Goal: Task Accomplishment & Management: Use online tool/utility

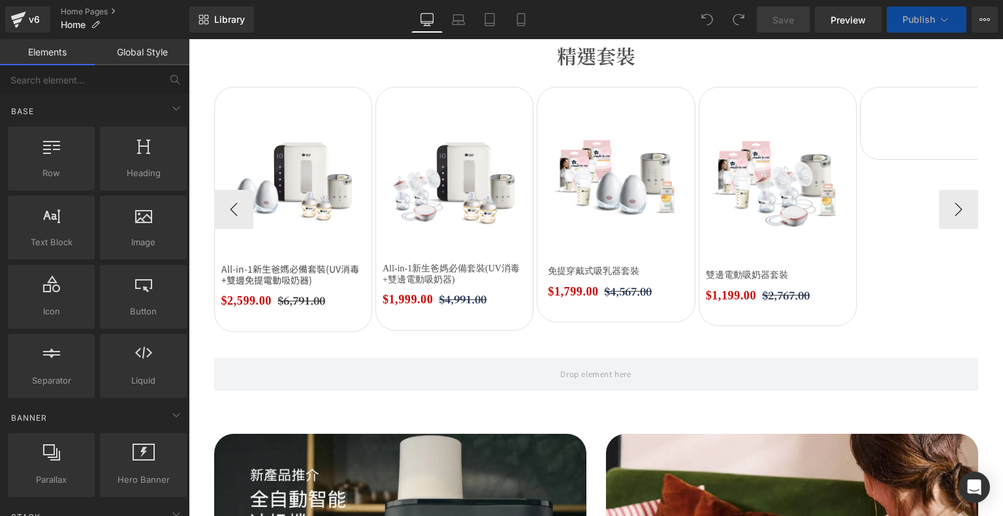
scroll to position [392, 0]
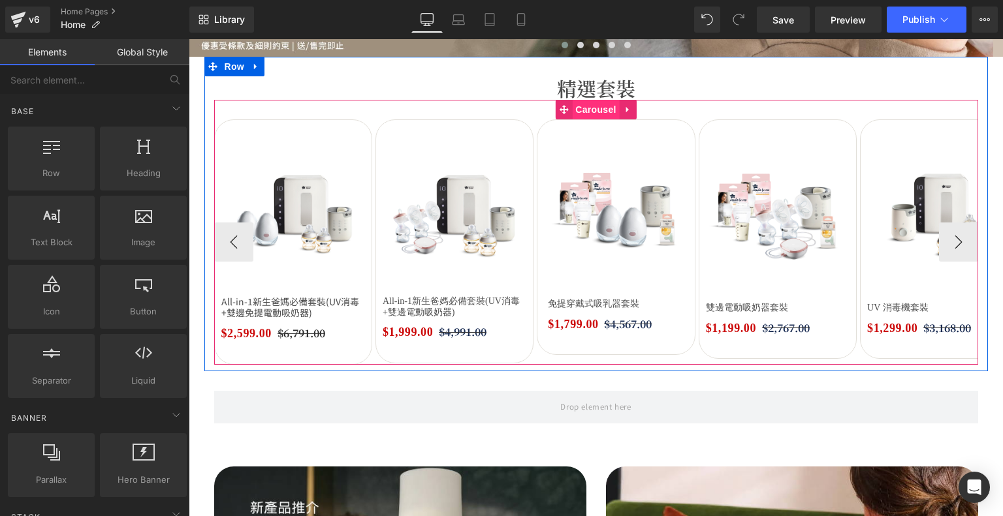
click at [580, 112] on span "Carousel" at bounding box center [595, 110] width 47 height 20
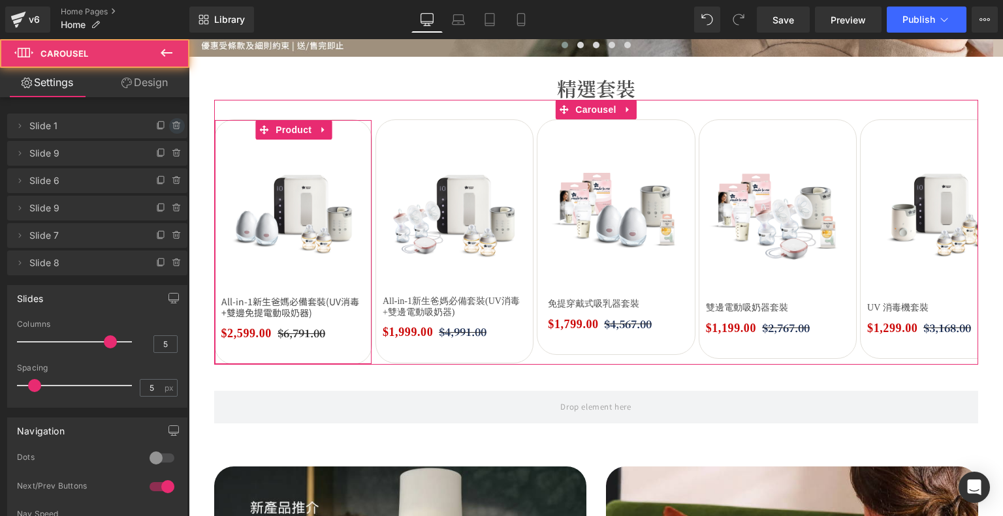
click at [172, 125] on icon at bounding box center [177, 126] width 10 height 10
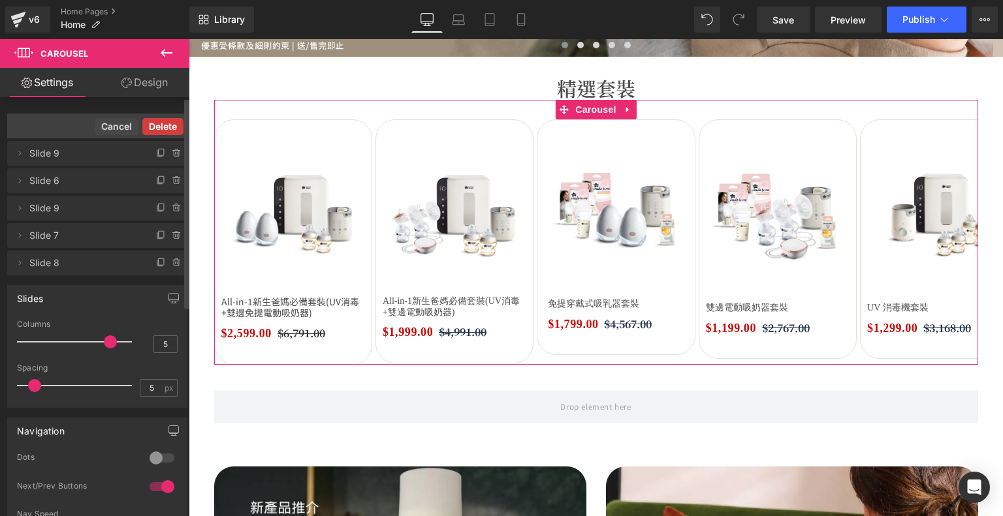
drag, startPoint x: 160, startPoint y: 125, endPoint x: 121, endPoint y: 67, distance: 69.5
click at [160, 125] on button "Delete" at bounding box center [162, 126] width 41 height 17
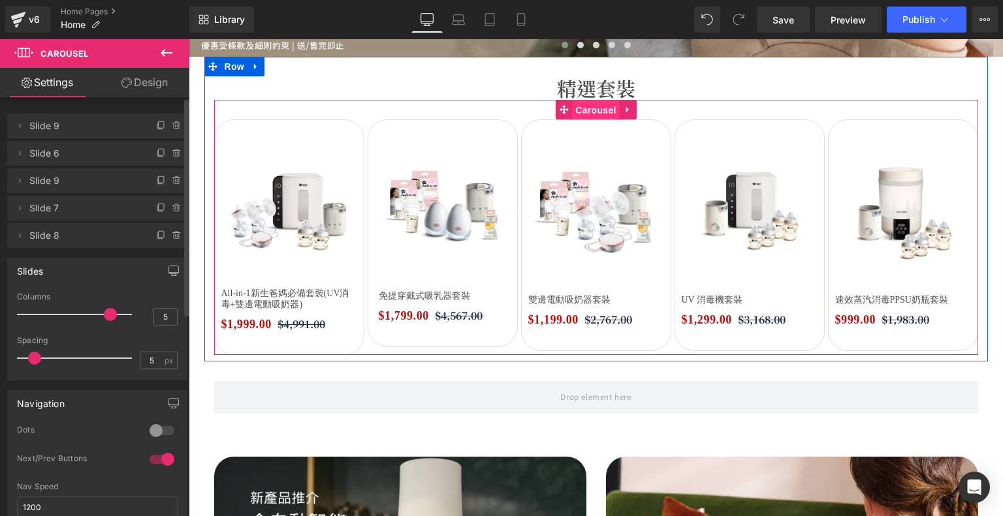
click at [587, 108] on span "Carousel" at bounding box center [595, 111] width 47 height 20
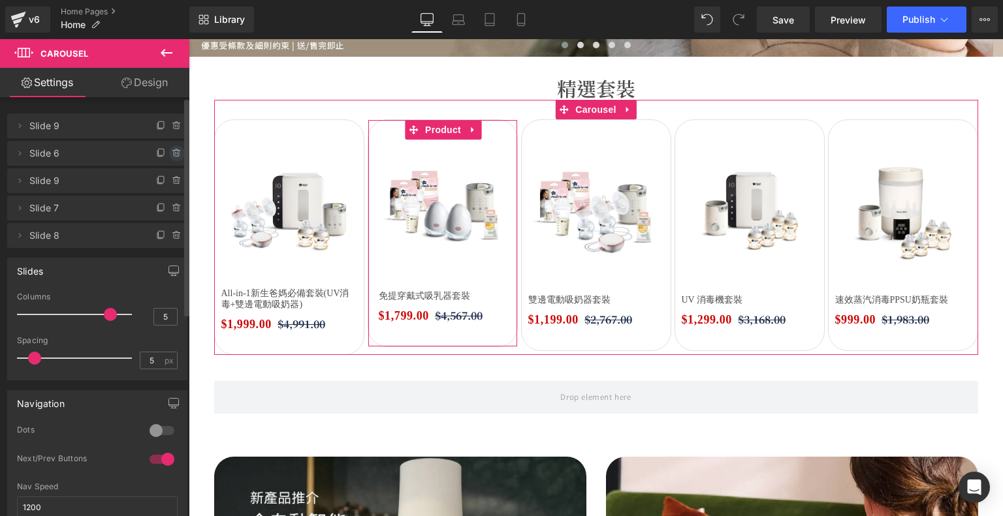
click at [177, 152] on icon at bounding box center [177, 153] width 0 height 3
click at [155, 156] on button "Delete" at bounding box center [162, 154] width 41 height 17
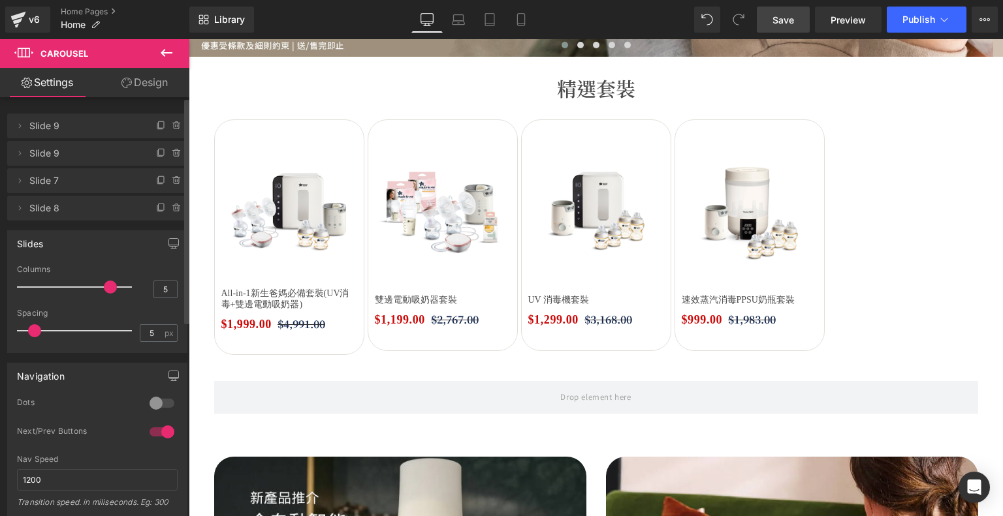
drag, startPoint x: 786, startPoint y: 24, endPoint x: 621, endPoint y: 93, distance: 179.1
click at [786, 24] on span "Save" at bounding box center [783, 20] width 22 height 14
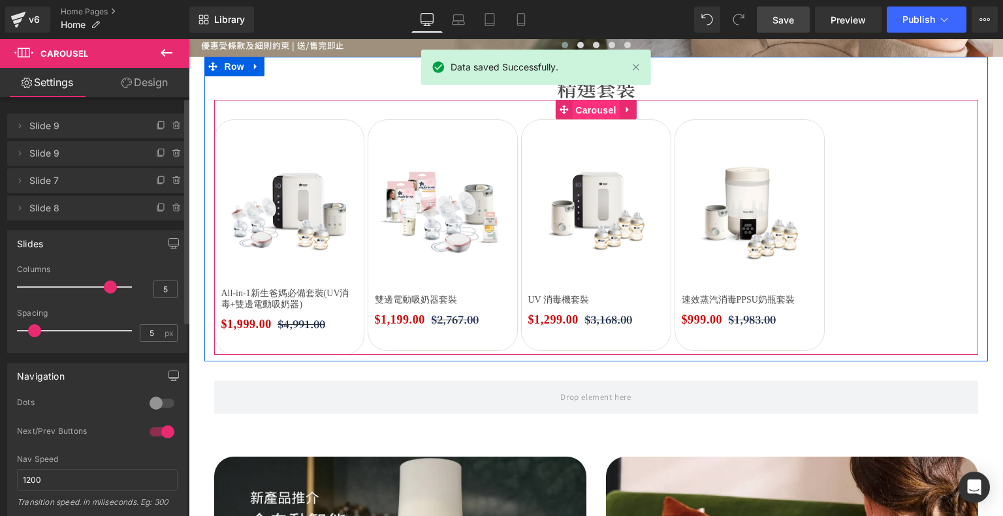
click at [578, 112] on span "Carousel" at bounding box center [595, 111] width 47 height 20
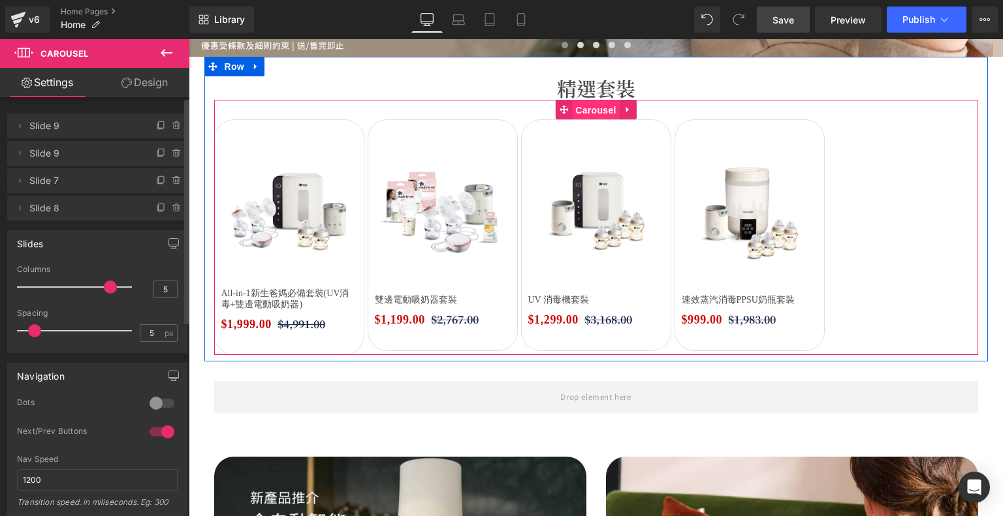
click at [593, 110] on span "Carousel" at bounding box center [595, 111] width 47 height 20
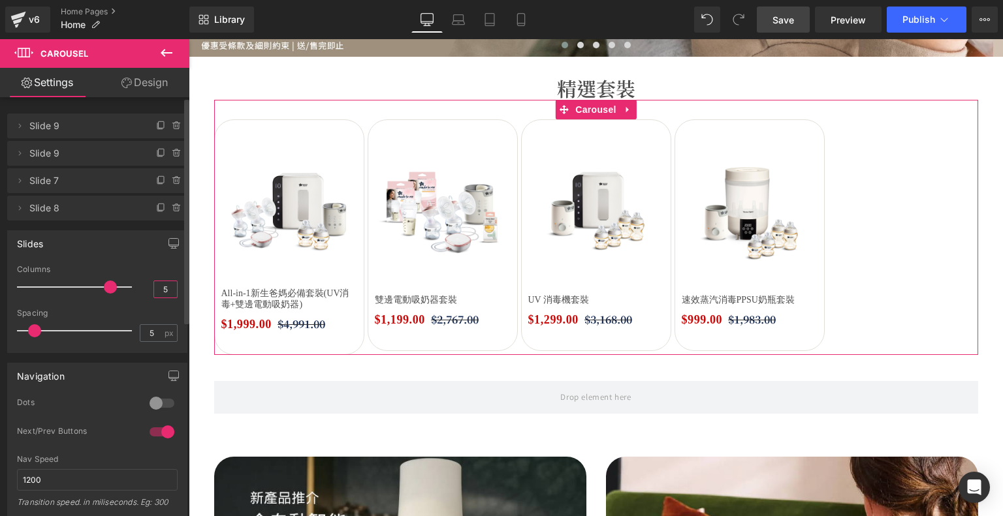
drag, startPoint x: 155, startPoint y: 292, endPoint x: 169, endPoint y: 290, distance: 14.6
click at [169, 290] on input "5" at bounding box center [165, 289] width 23 height 16
type input "4"
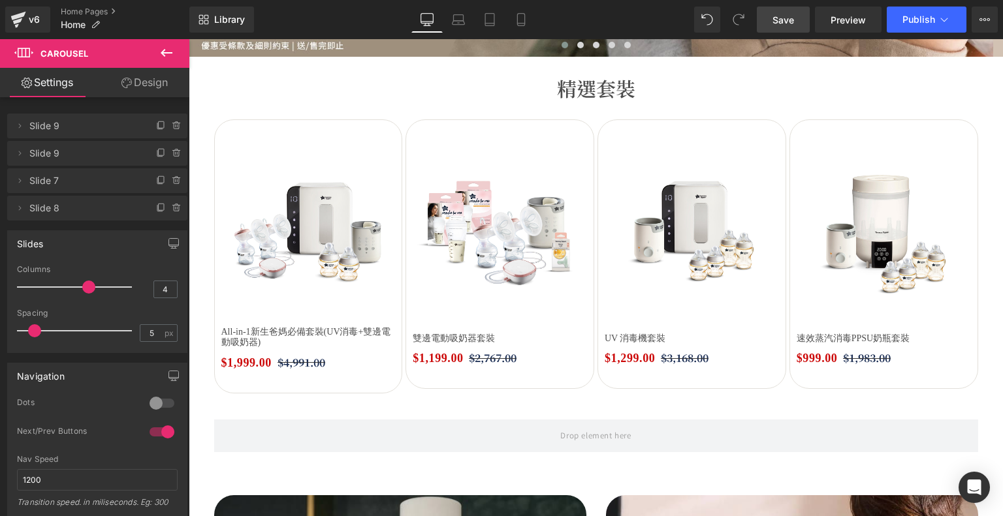
click at [792, 23] on span "Save" at bounding box center [783, 20] width 22 height 14
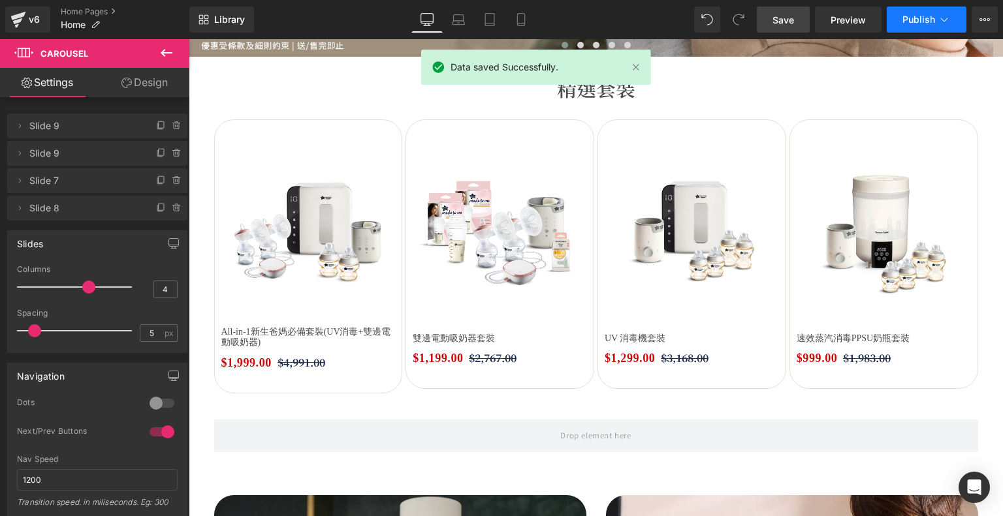
click at [947, 17] on icon at bounding box center [943, 19] width 13 height 13
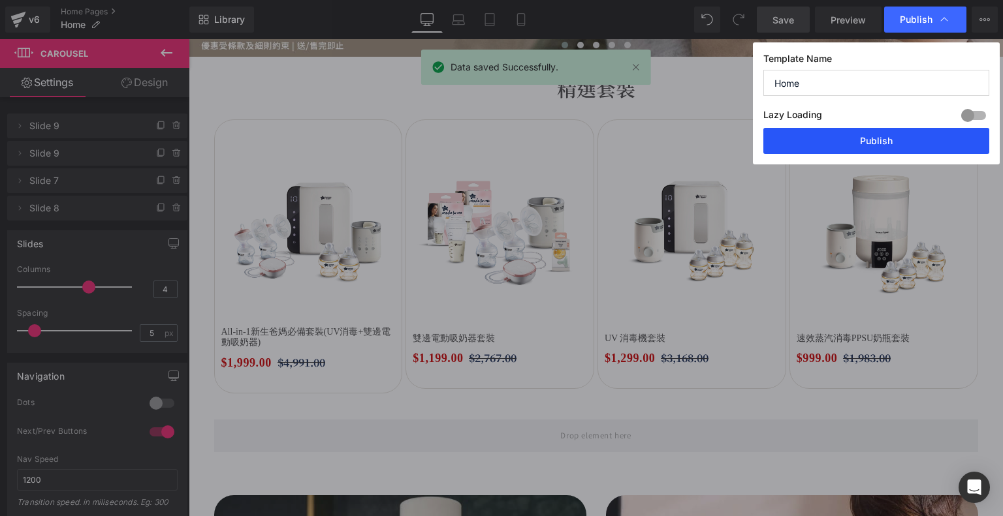
click at [881, 138] on button "Publish" at bounding box center [876, 141] width 226 height 26
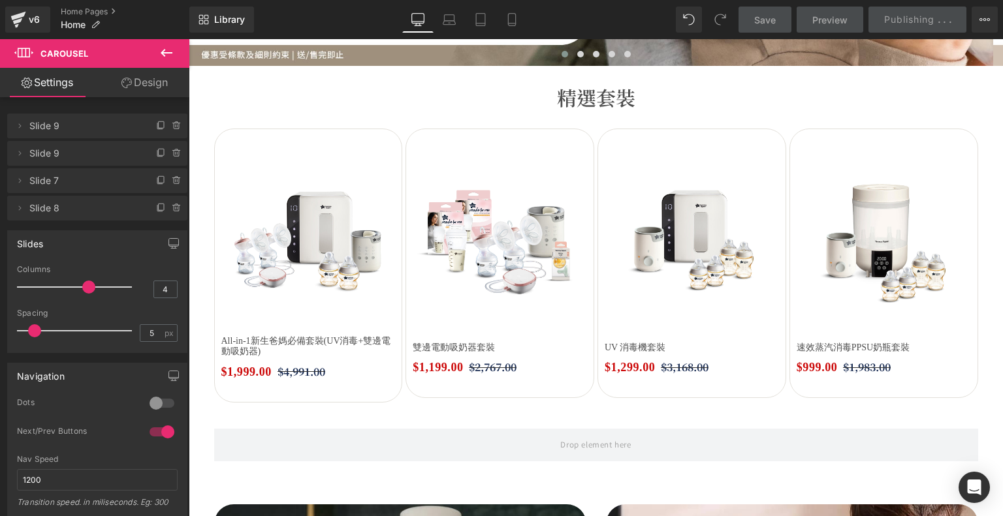
scroll to position [261, 0]
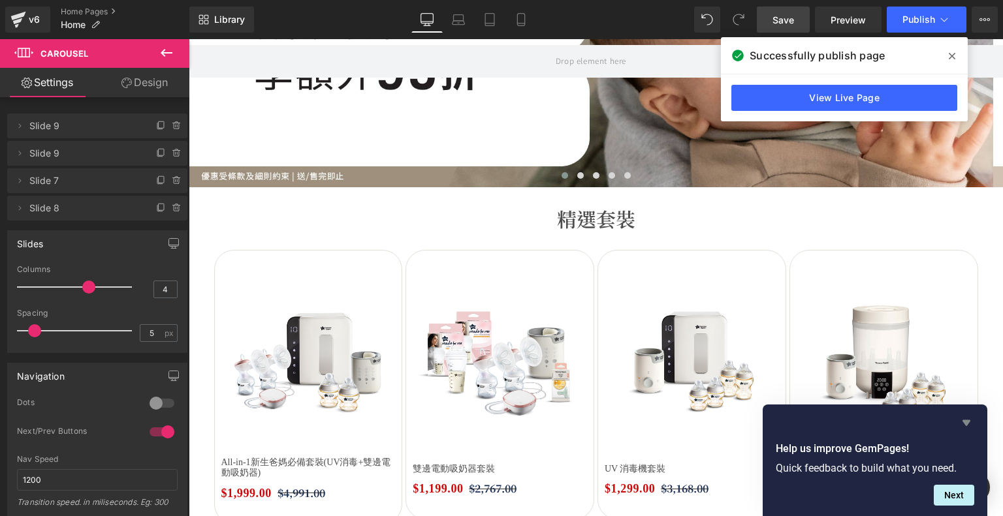
click at [962, 420] on icon "Hide survey" at bounding box center [966, 423] width 8 height 6
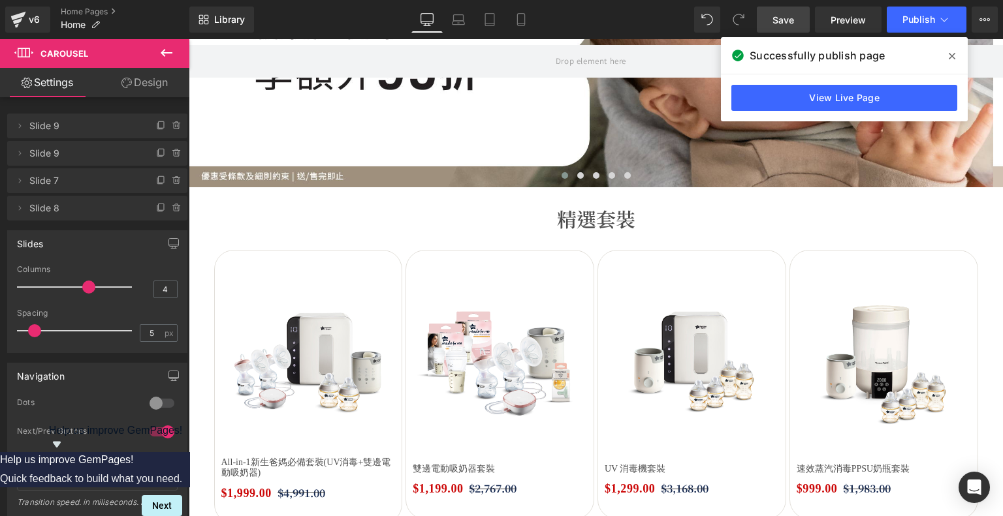
click at [950, 59] on icon at bounding box center [951, 56] width 7 height 10
